Goal: Use online tool/utility: Utilize a website feature to perform a specific function

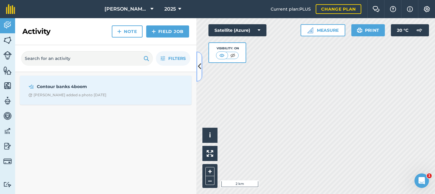
click at [200, 67] on icon at bounding box center [199, 66] width 3 height 11
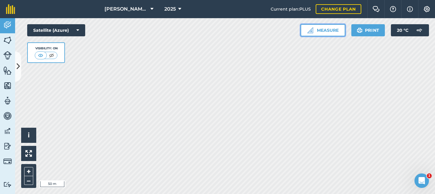
click at [323, 25] on button "Measure" at bounding box center [323, 30] width 45 height 12
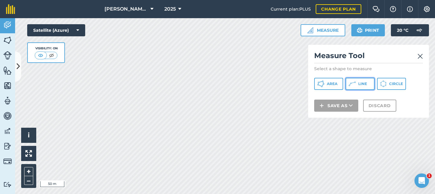
click at [361, 84] on span "Line" at bounding box center [363, 83] width 9 height 5
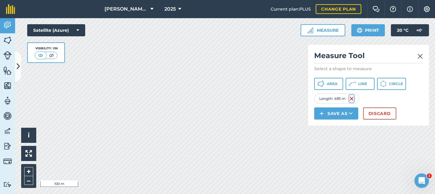
click at [353, 98] on img at bounding box center [352, 98] width 5 height 7
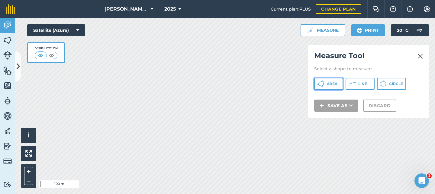
click at [333, 82] on span "Area" at bounding box center [332, 83] width 11 height 5
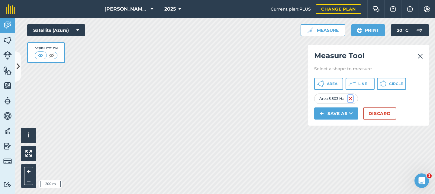
click at [353, 97] on img at bounding box center [350, 98] width 5 height 7
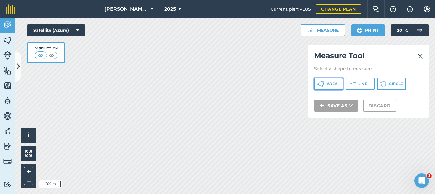
click at [331, 84] on span "Area" at bounding box center [332, 83] width 11 height 5
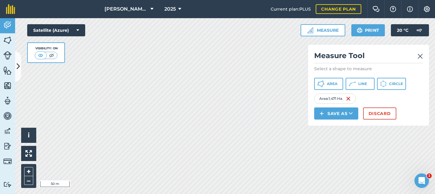
click at [420, 57] on img at bounding box center [420, 56] width 5 height 7
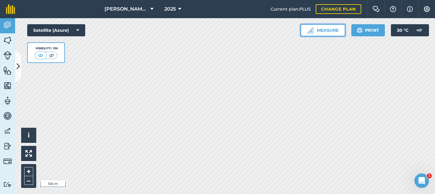
click at [321, 32] on button "Measure" at bounding box center [323, 30] width 45 height 12
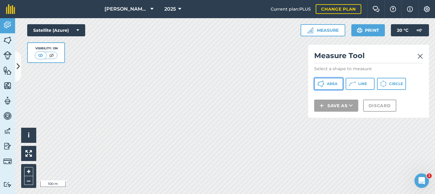
click at [327, 86] on button "Area" at bounding box center [328, 84] width 29 height 12
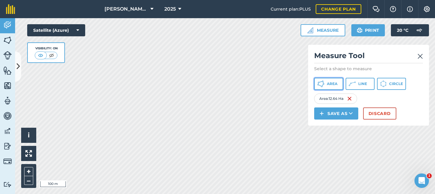
click at [327, 84] on span "Area" at bounding box center [332, 83] width 11 height 5
click at [336, 85] on span "Area" at bounding box center [332, 83] width 11 height 5
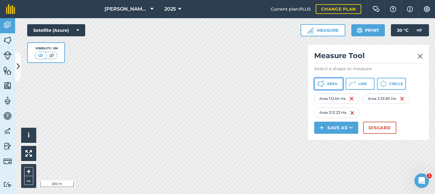
click at [328, 82] on span "Area" at bounding box center [332, 83] width 11 height 5
click at [330, 83] on span "Area" at bounding box center [332, 83] width 11 height 5
